Goal: Task Accomplishment & Management: Manage account settings

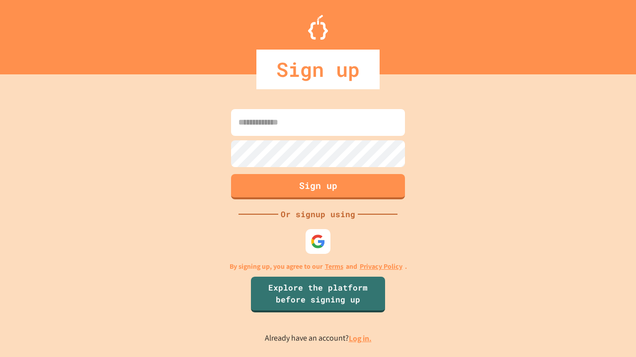
click at [360, 339] on link "Log in." at bounding box center [360, 339] width 23 height 10
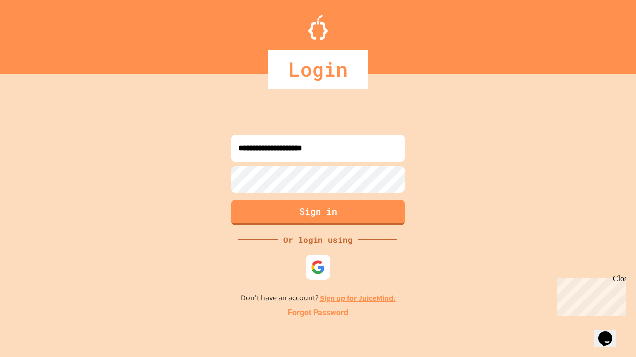
type input "**********"
